Goal: Register for event/course

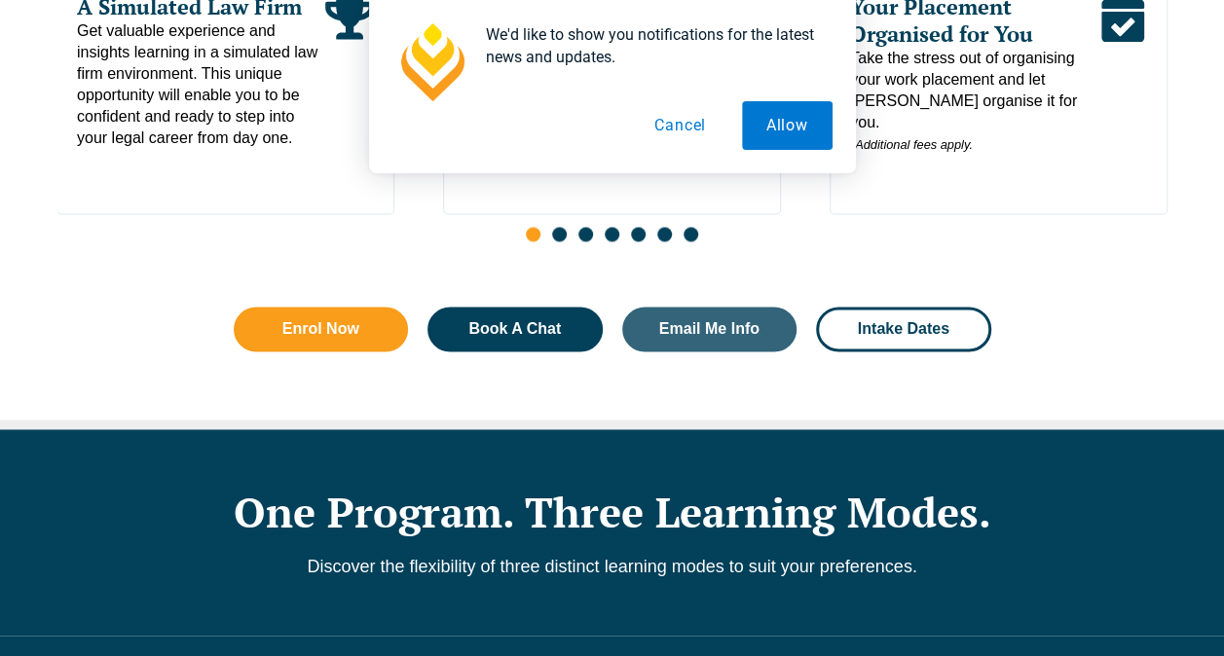
scroll to position [1211, 0]
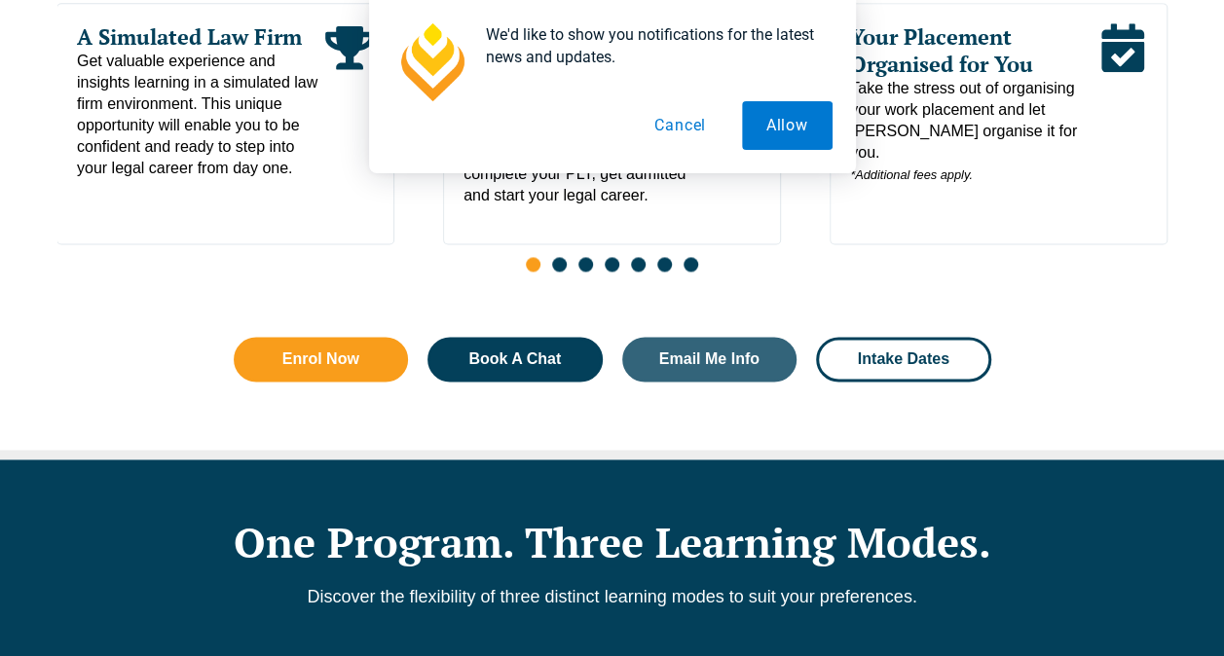
click at [679, 134] on button "Cancel" at bounding box center [680, 125] width 100 height 49
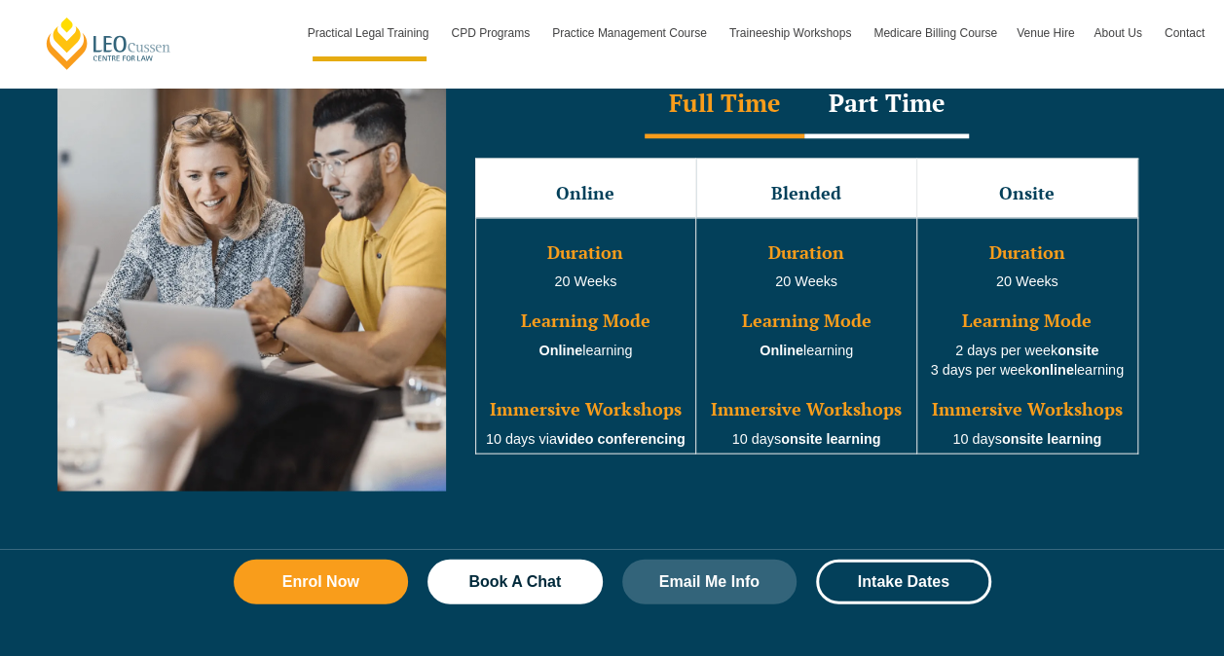
scroll to position [1892, 0]
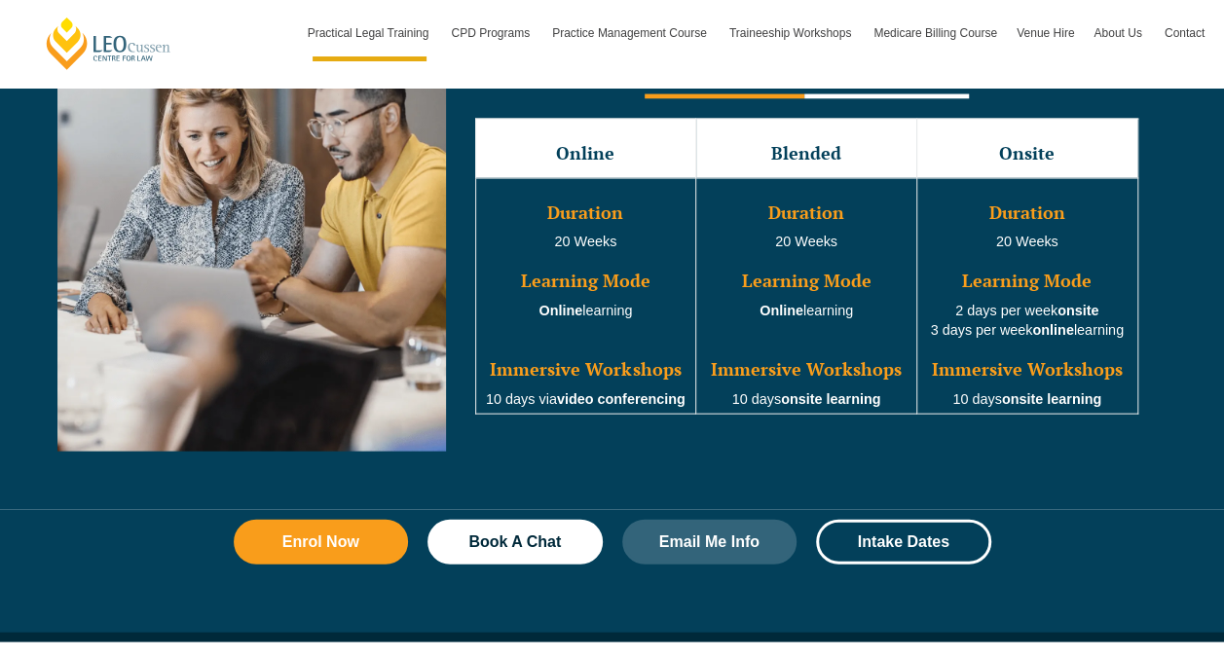
click at [617, 143] on td "Online" at bounding box center [585, 148] width 221 height 59
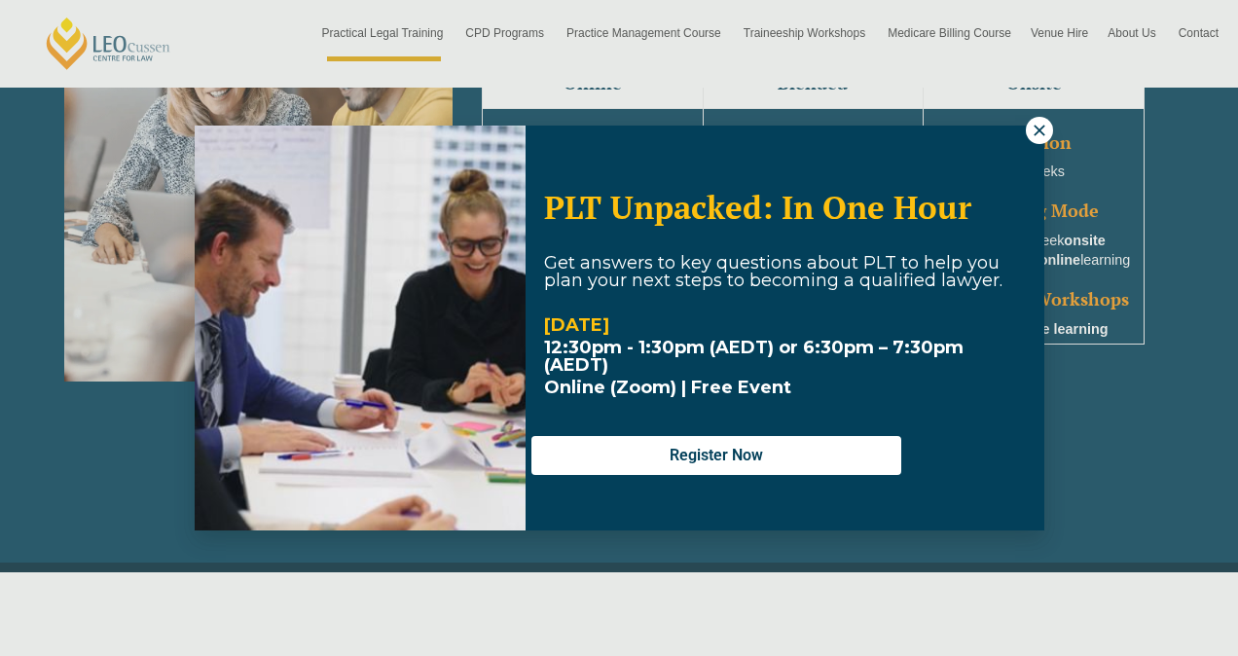
scroll to position [1990, 0]
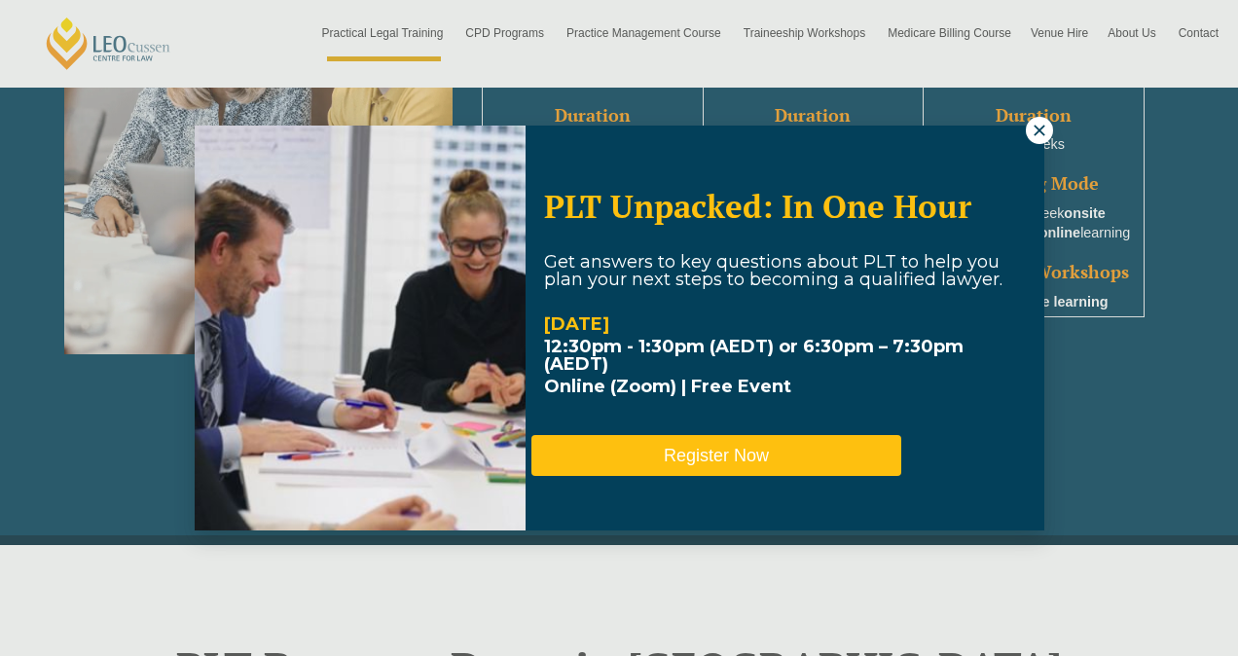
click at [849, 454] on button "Register Now" at bounding box center [716, 455] width 370 height 41
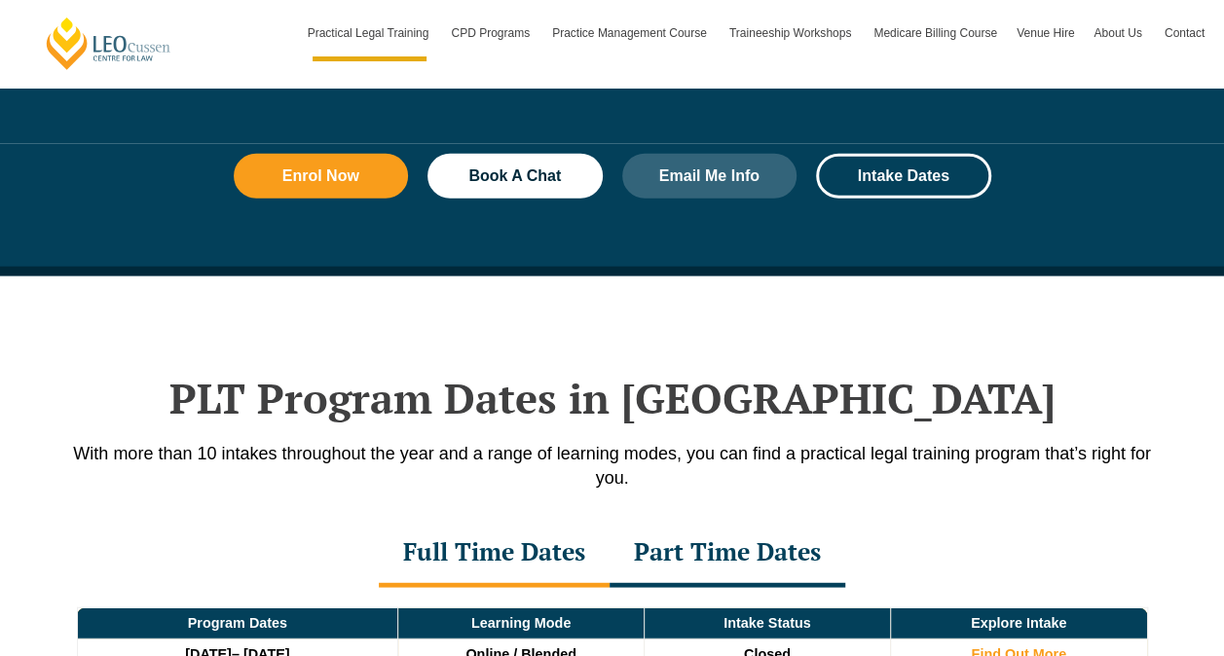
scroll to position [2651, 0]
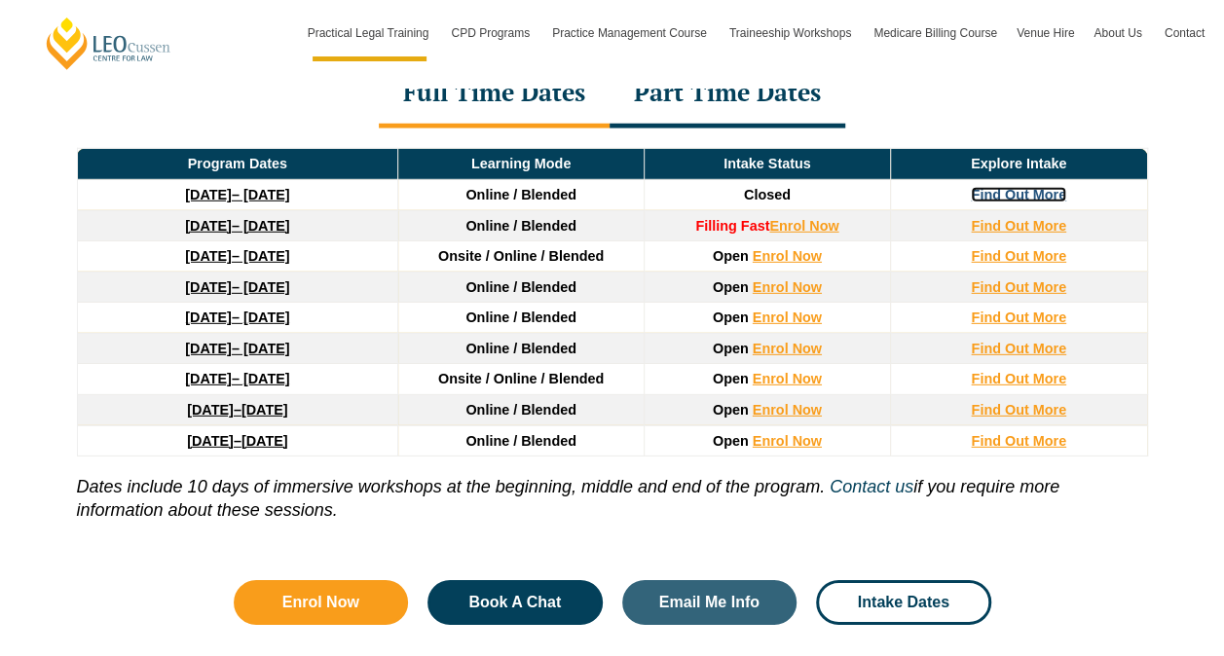
scroll to position [2748, 0]
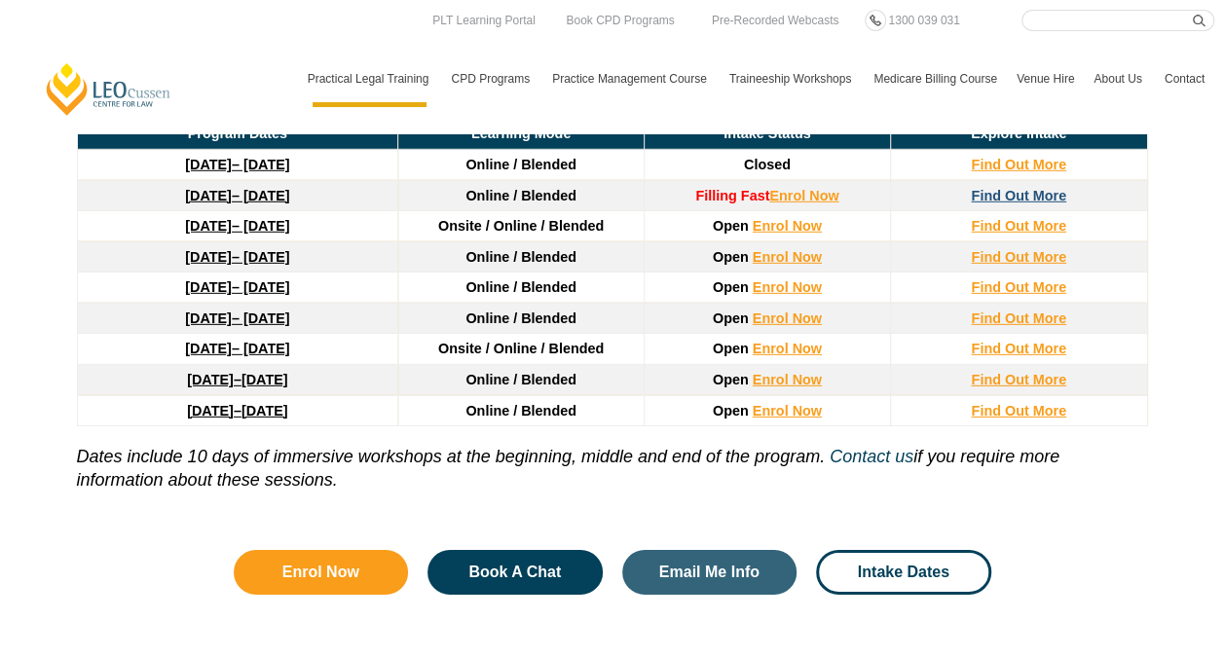
click at [1008, 188] on strong "Find Out More" at bounding box center [1017, 196] width 95 height 16
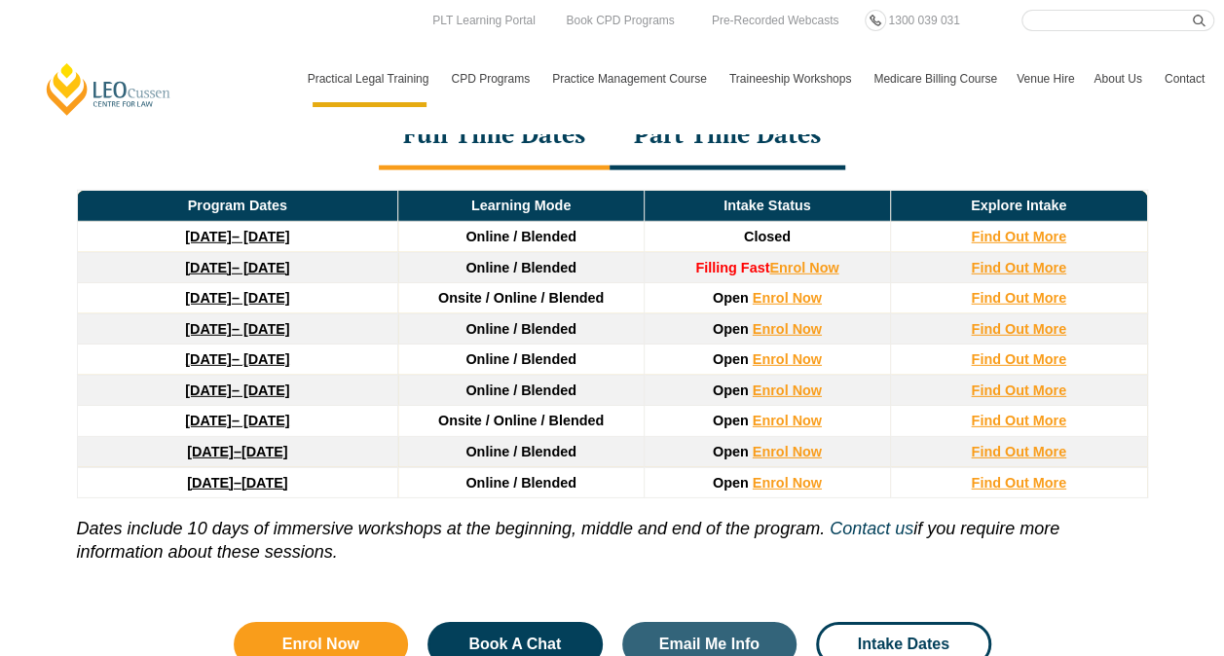
scroll to position [2651, 0]
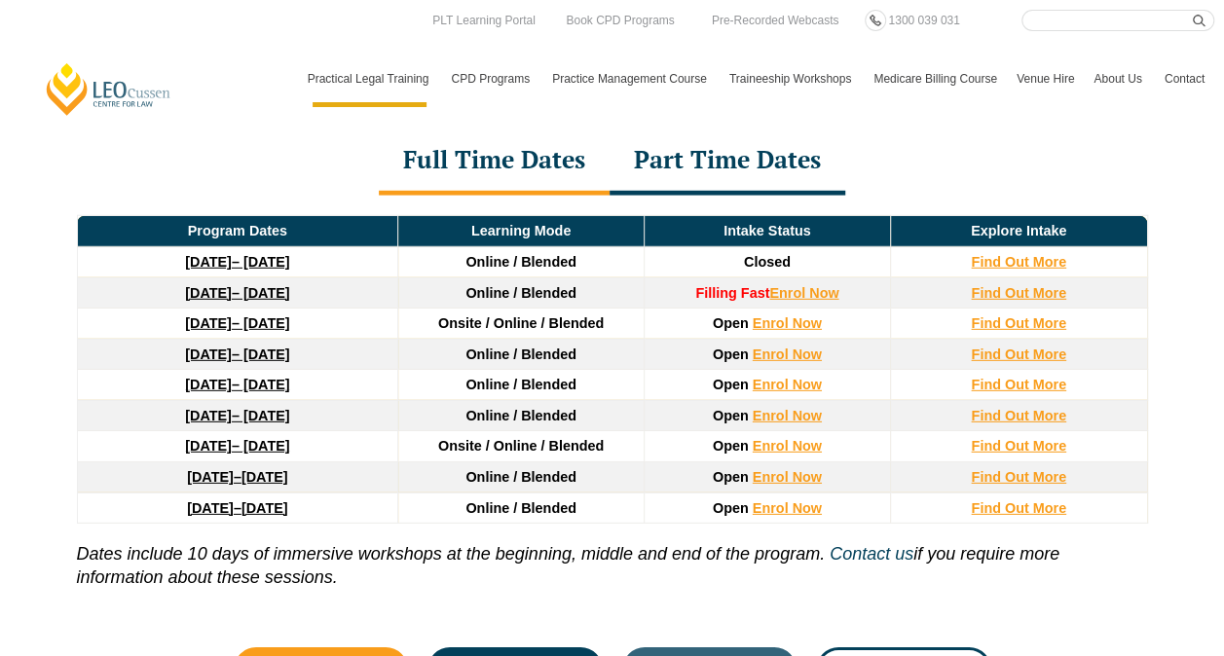
click at [289, 315] on link "27 January 2026 – 12 June 2026" at bounding box center [237, 323] width 104 height 16
click at [243, 277] on td "8 December 2025 – 8 May 2026" at bounding box center [237, 292] width 321 height 31
click at [232, 285] on strong "[DATE]" at bounding box center [208, 293] width 47 height 16
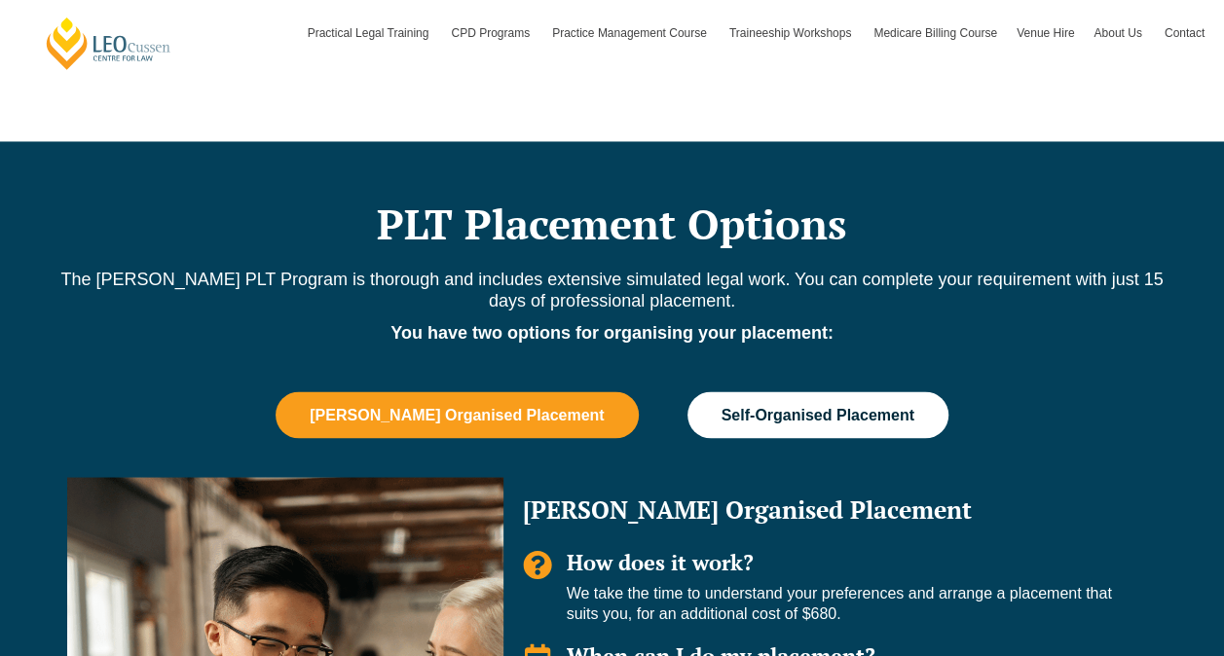
scroll to position [1557, 0]
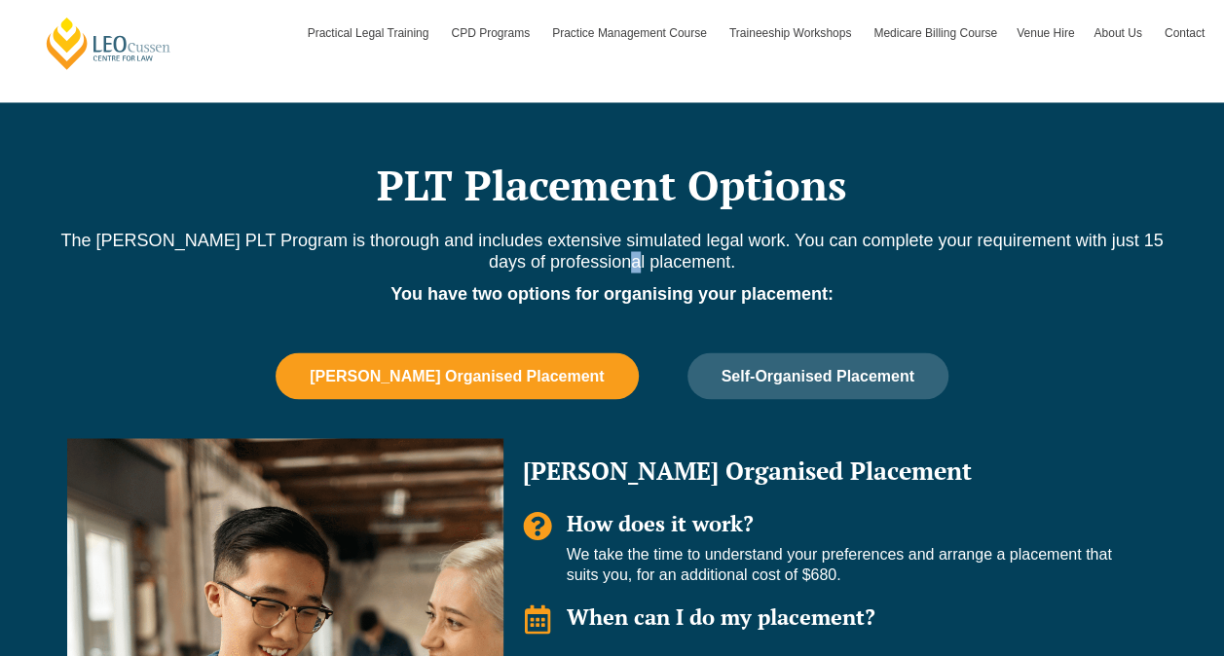
drag, startPoint x: 745, startPoint y: 348, endPoint x: 634, endPoint y: 219, distance: 169.8
click at [634, 230] on p "The [PERSON_NAME] PLT Program is thorough and includes extensive simulated lega…" at bounding box center [612, 251] width 1110 height 43
drag, startPoint x: 634, startPoint y: 219, endPoint x: 757, endPoint y: 311, distance: 154.4
click at [757, 311] on div "PLT Placement Options The Leo Cussen PLT Program is thorough and includes exten…" at bounding box center [612, 586] width 1110 height 968
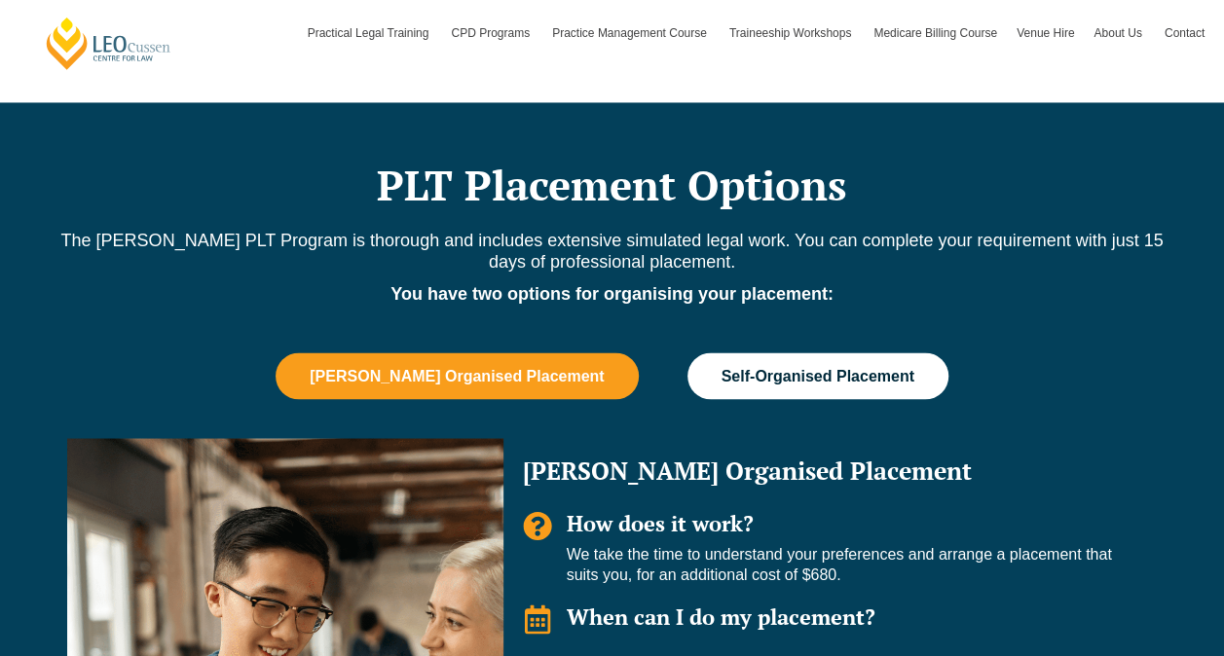
click at [759, 352] on button "Self-Organised Placement" at bounding box center [817, 375] width 261 height 47
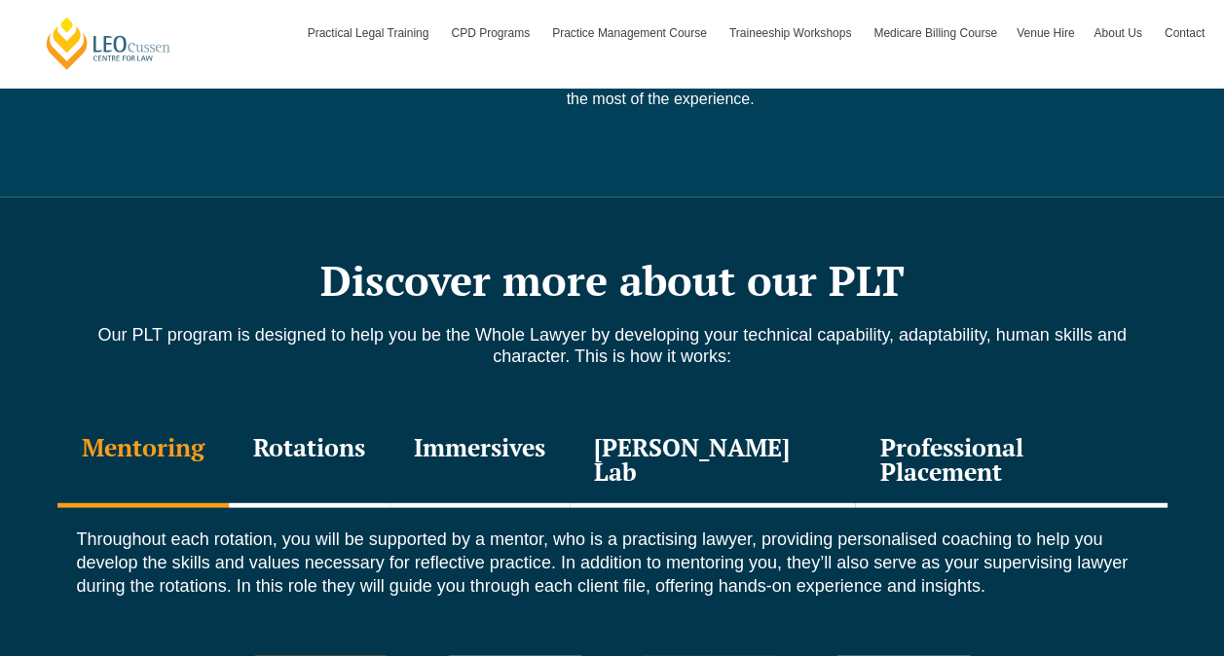
scroll to position [2531, 0]
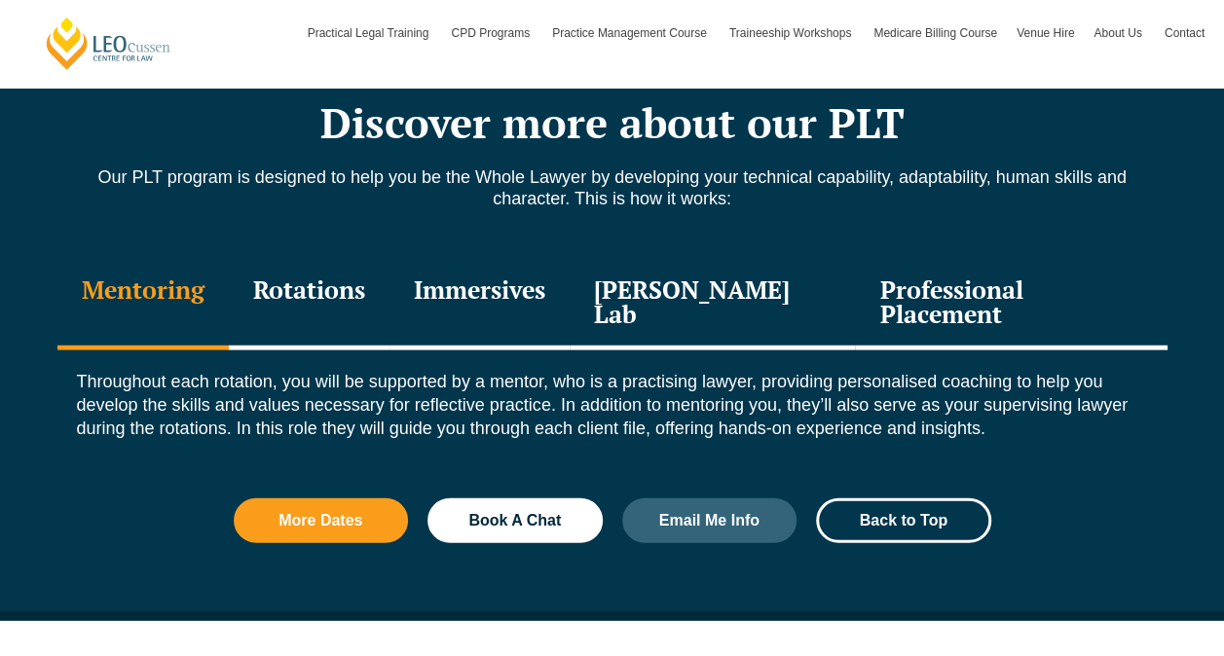
click at [909, 258] on div "Professional Placement" at bounding box center [1010, 304] width 311 height 92
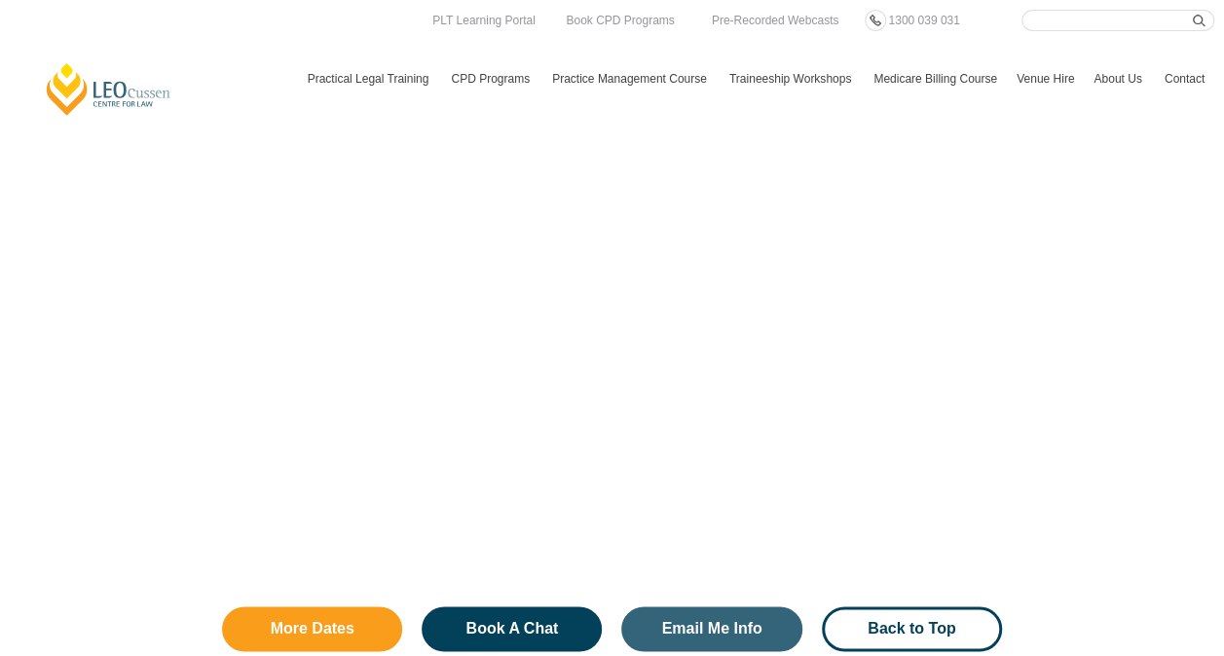
scroll to position [4770, 0]
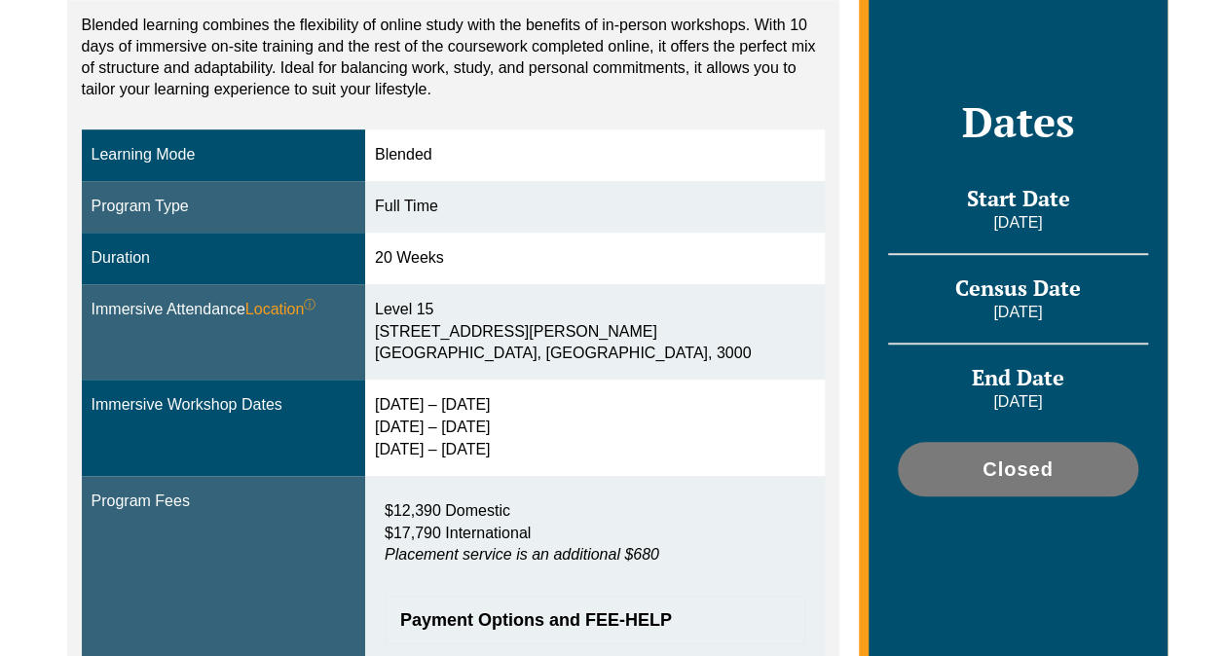
scroll to position [597, 0]
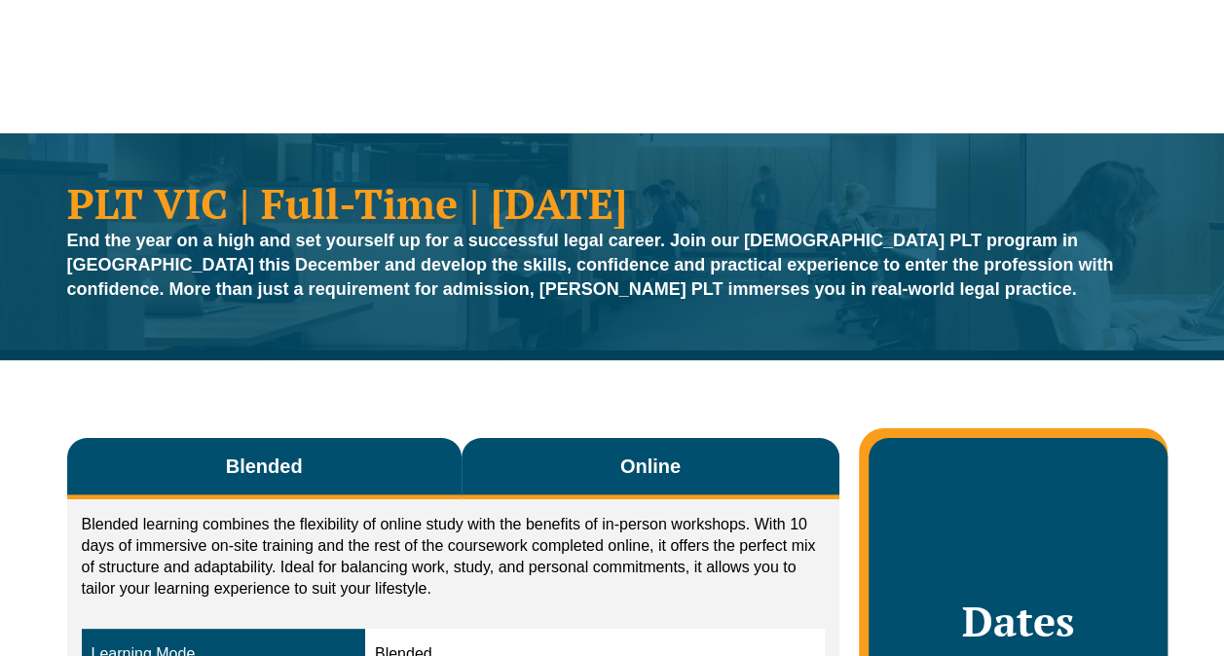
click at [617, 458] on button "Online" at bounding box center [650, 468] width 379 height 61
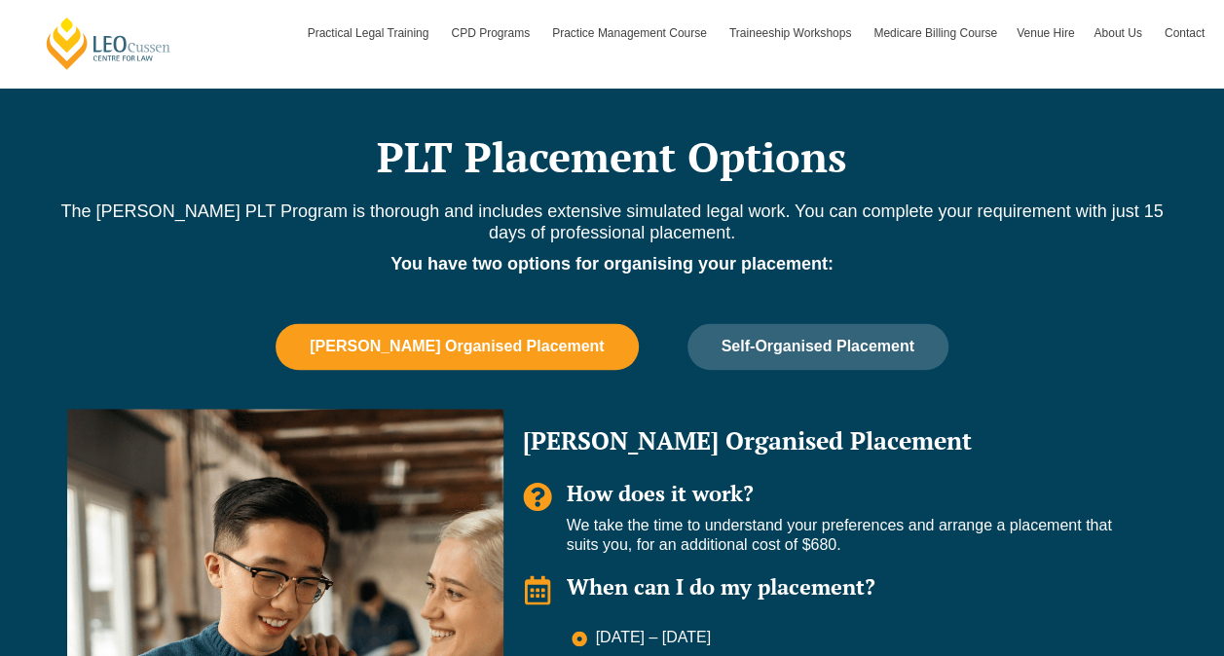
scroll to position [1375, 0]
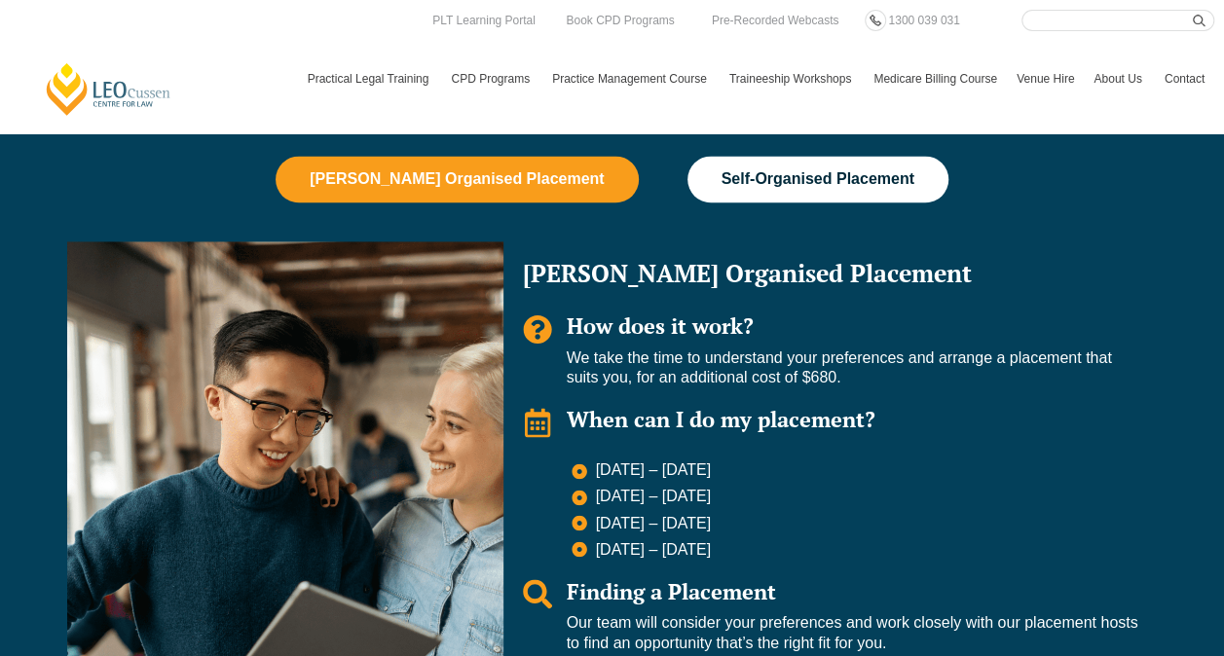
scroll to position [1278, 0]
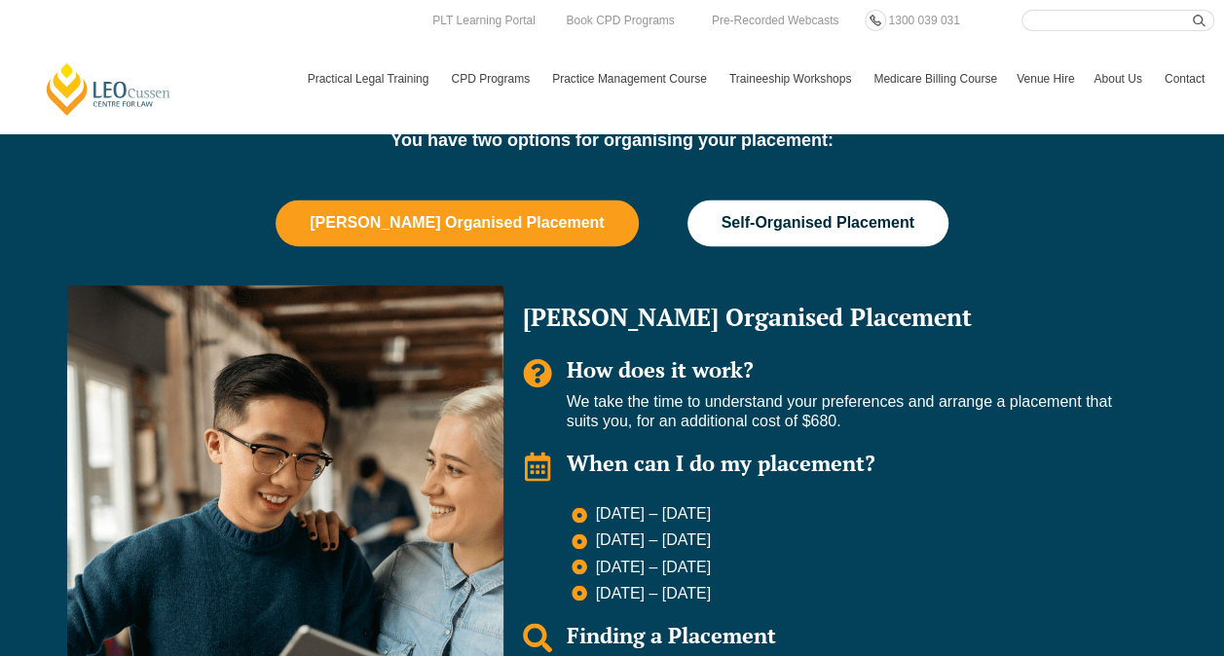
click at [741, 200] on button "Self-Organised Placement" at bounding box center [817, 223] width 261 height 47
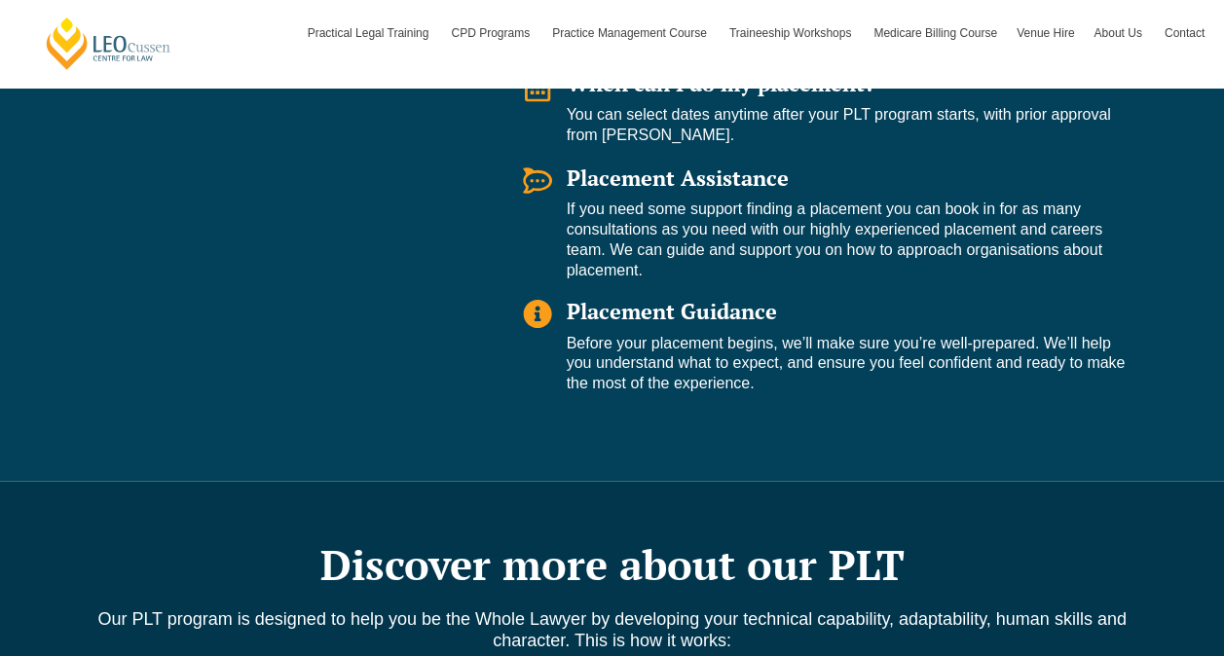
scroll to position [1667, 0]
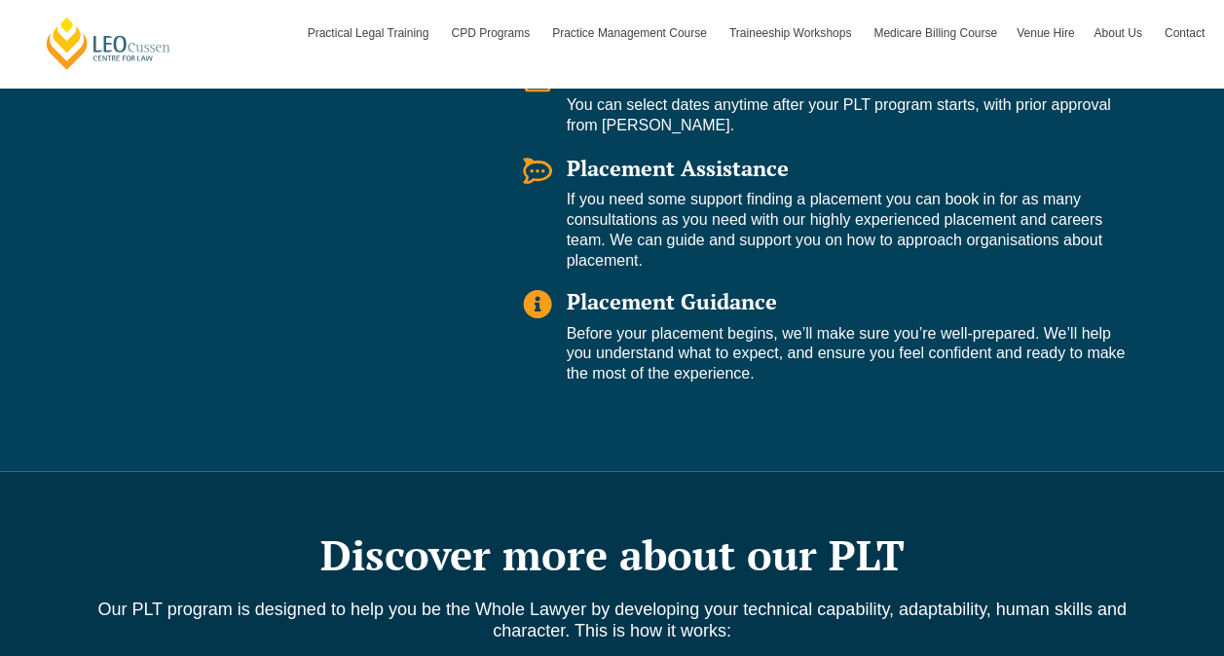
click at [535, 304] on icon "Tabs. Open items with Enter or Space, close with Escape and navigate using the …" at bounding box center [537, 303] width 29 height 29
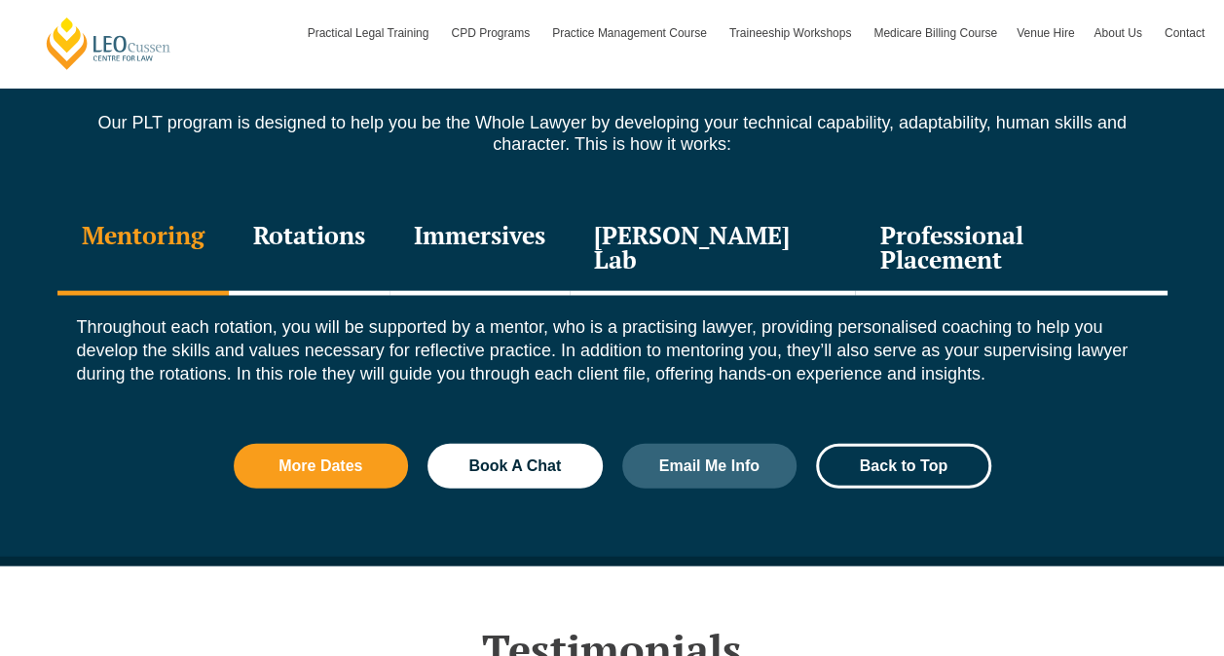
scroll to position [2251, 0]
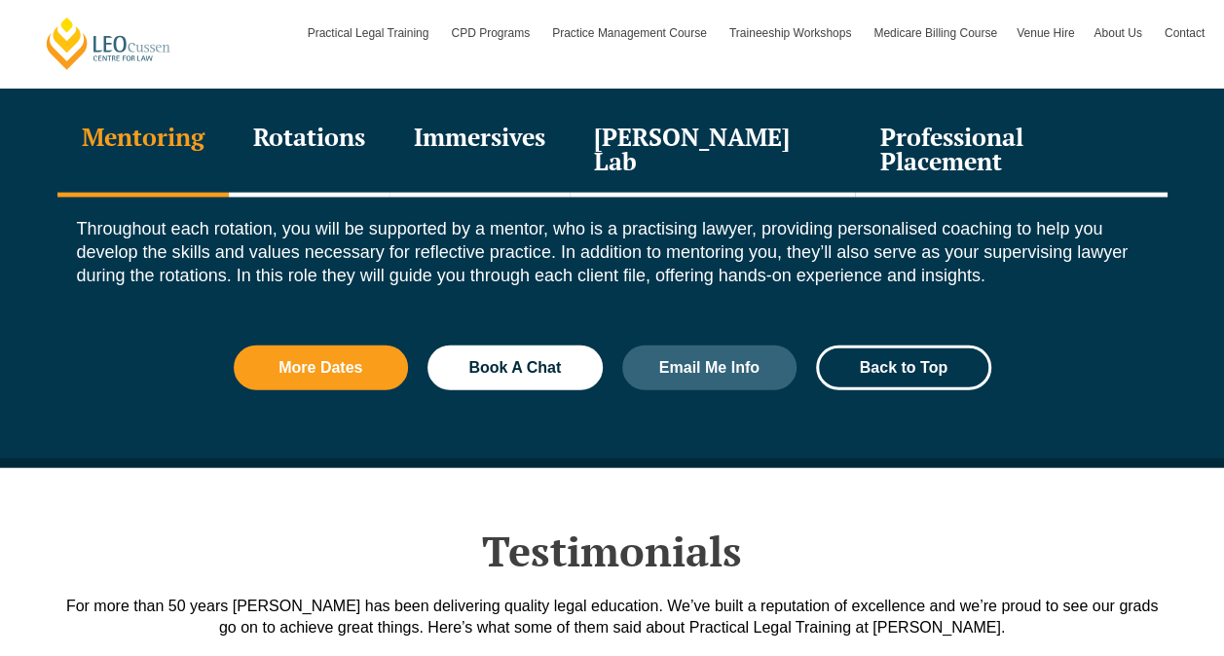
click at [911, 126] on div "Professional Placement" at bounding box center [1010, 151] width 311 height 92
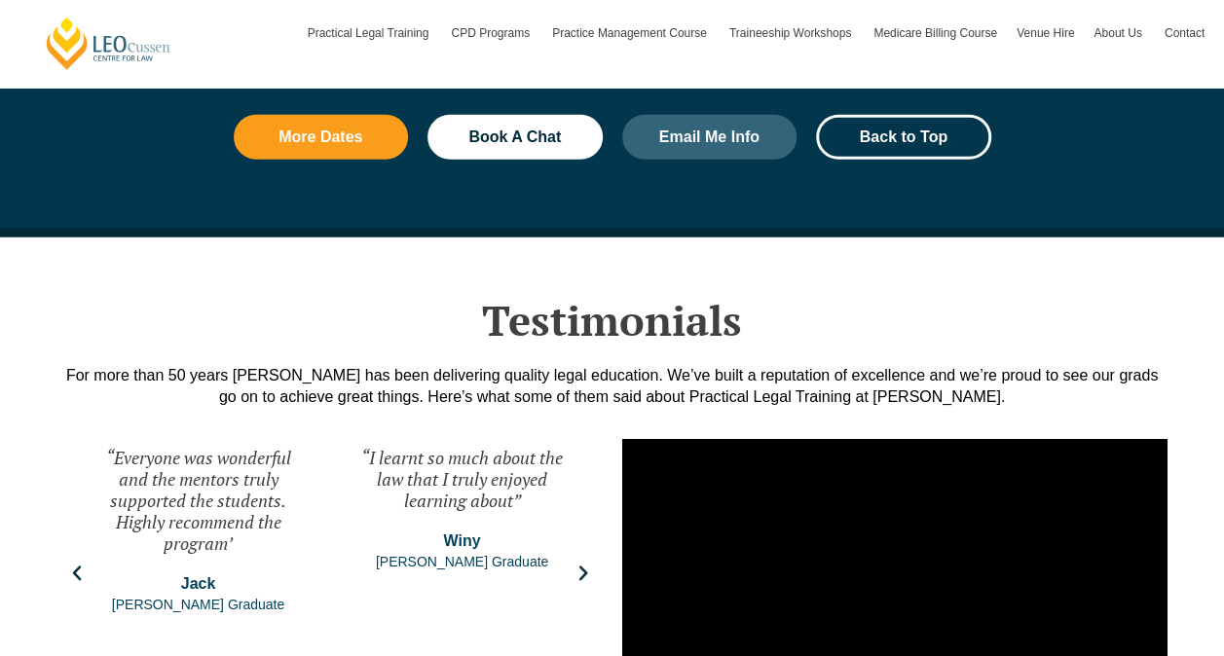
scroll to position [2641, 0]
